Goal: Transaction & Acquisition: Purchase product/service

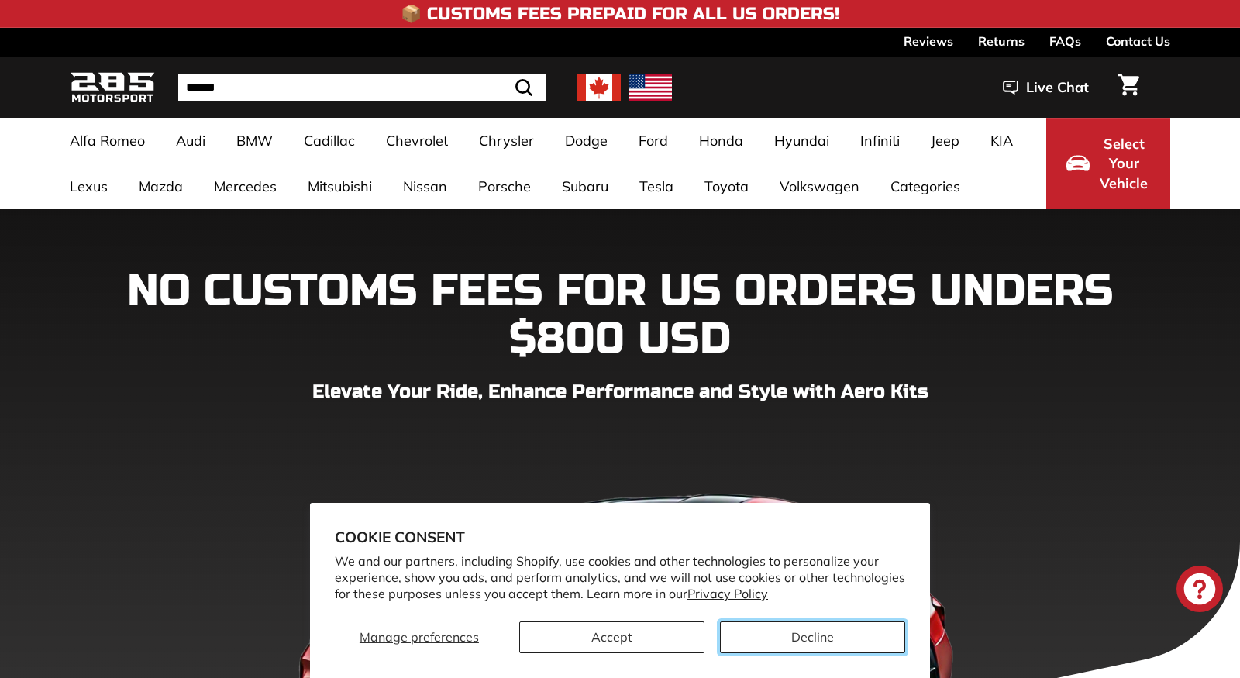
click at [789, 638] on button "Decline" at bounding box center [812, 637] width 185 height 32
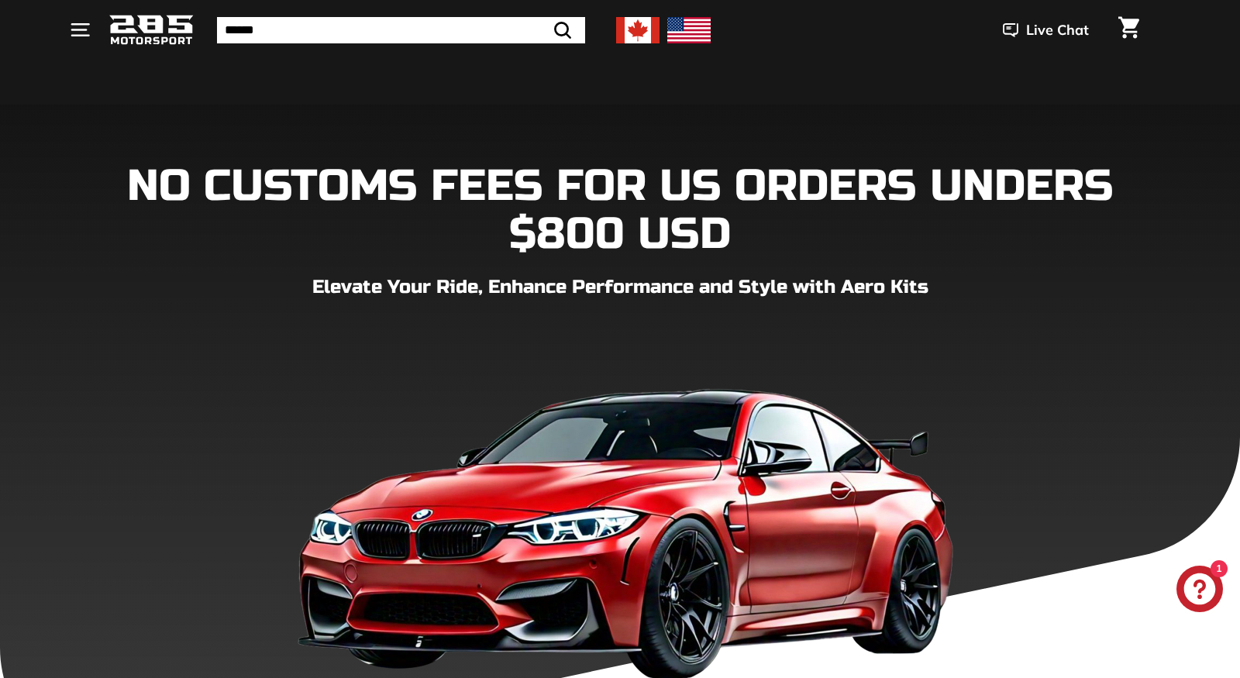
scroll to position [219, 0]
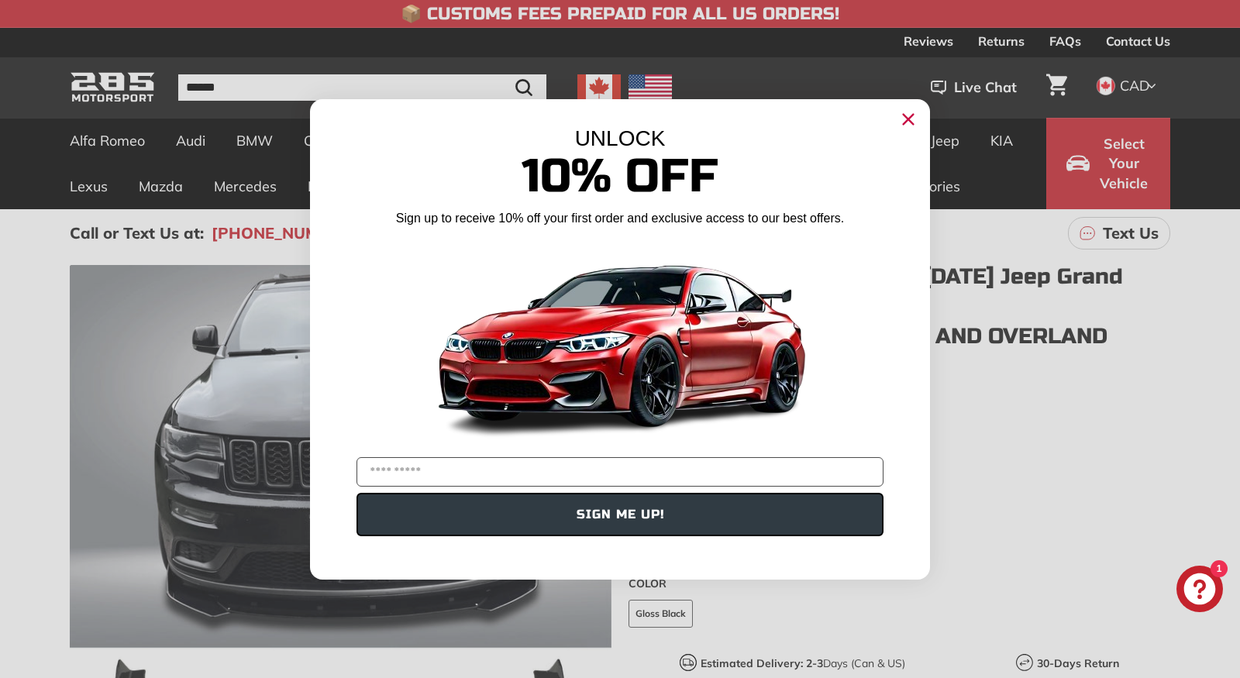
click at [907, 128] on circle "Close dialog" at bounding box center [907, 118] width 23 height 23
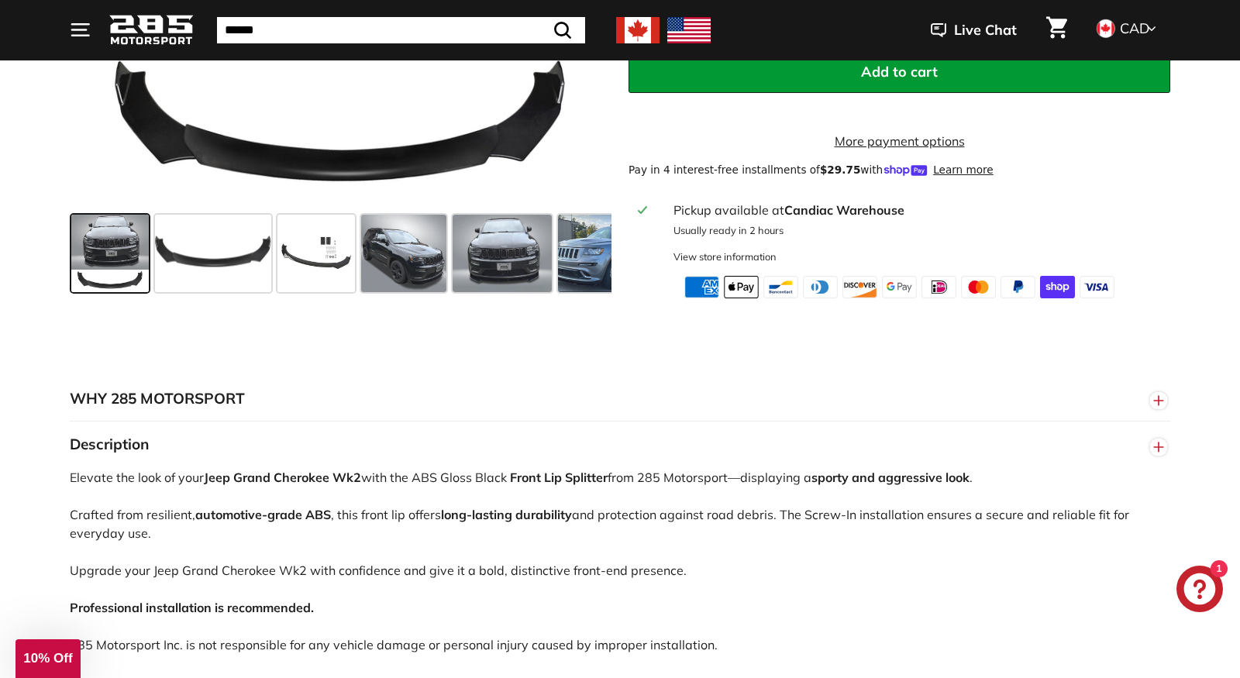
scroll to position [662, 0]
